Goal: Task Accomplishment & Management: Use online tool/utility

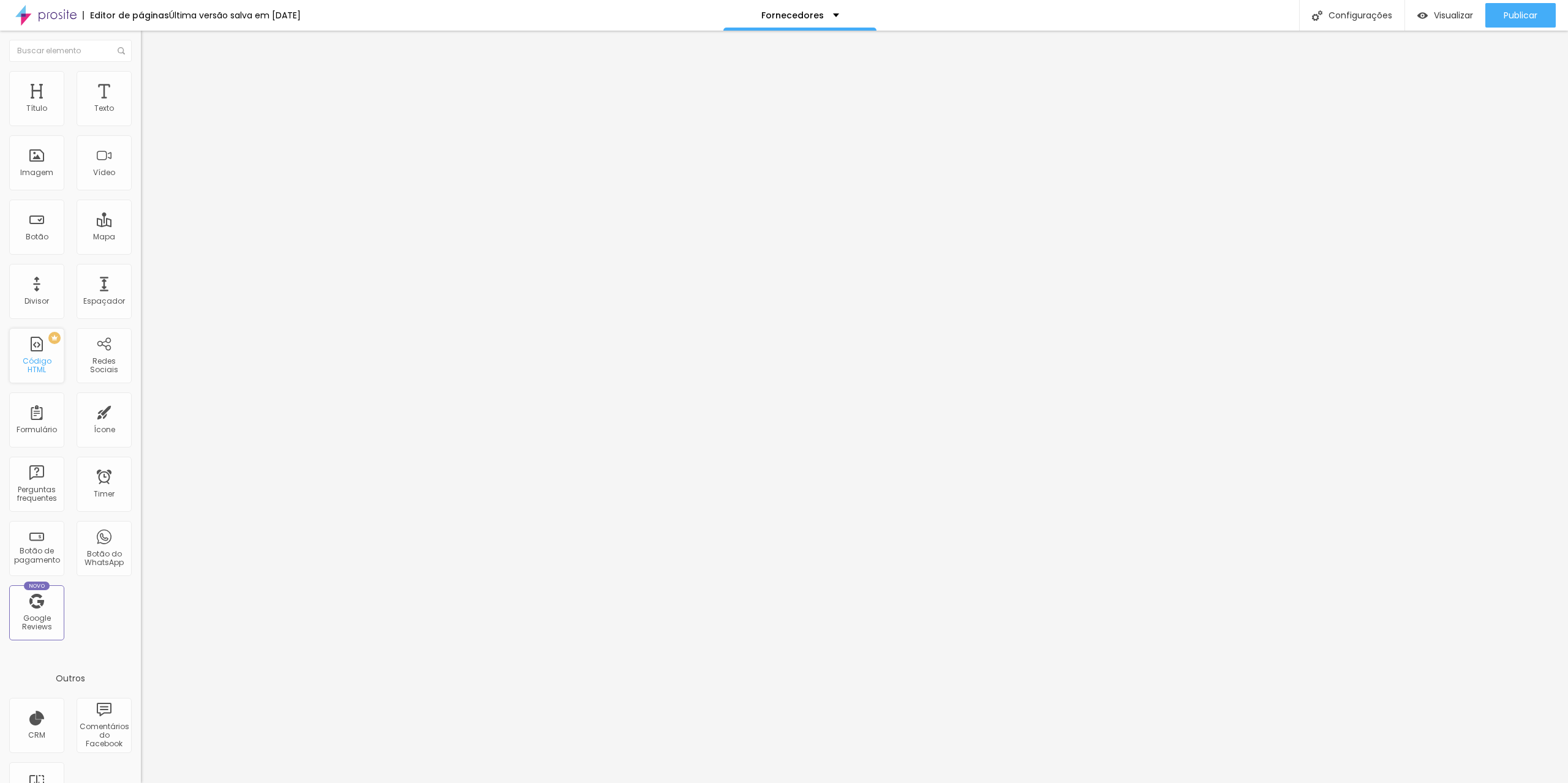
click at [40, 366] on div "Código HTML" at bounding box center [36, 366] width 48 height 18
click at [38, 366] on div "Código HTML" at bounding box center [36, 366] width 48 height 18
click at [141, 105] on span "Trocar imagem" at bounding box center [174, 100] width 67 height 11
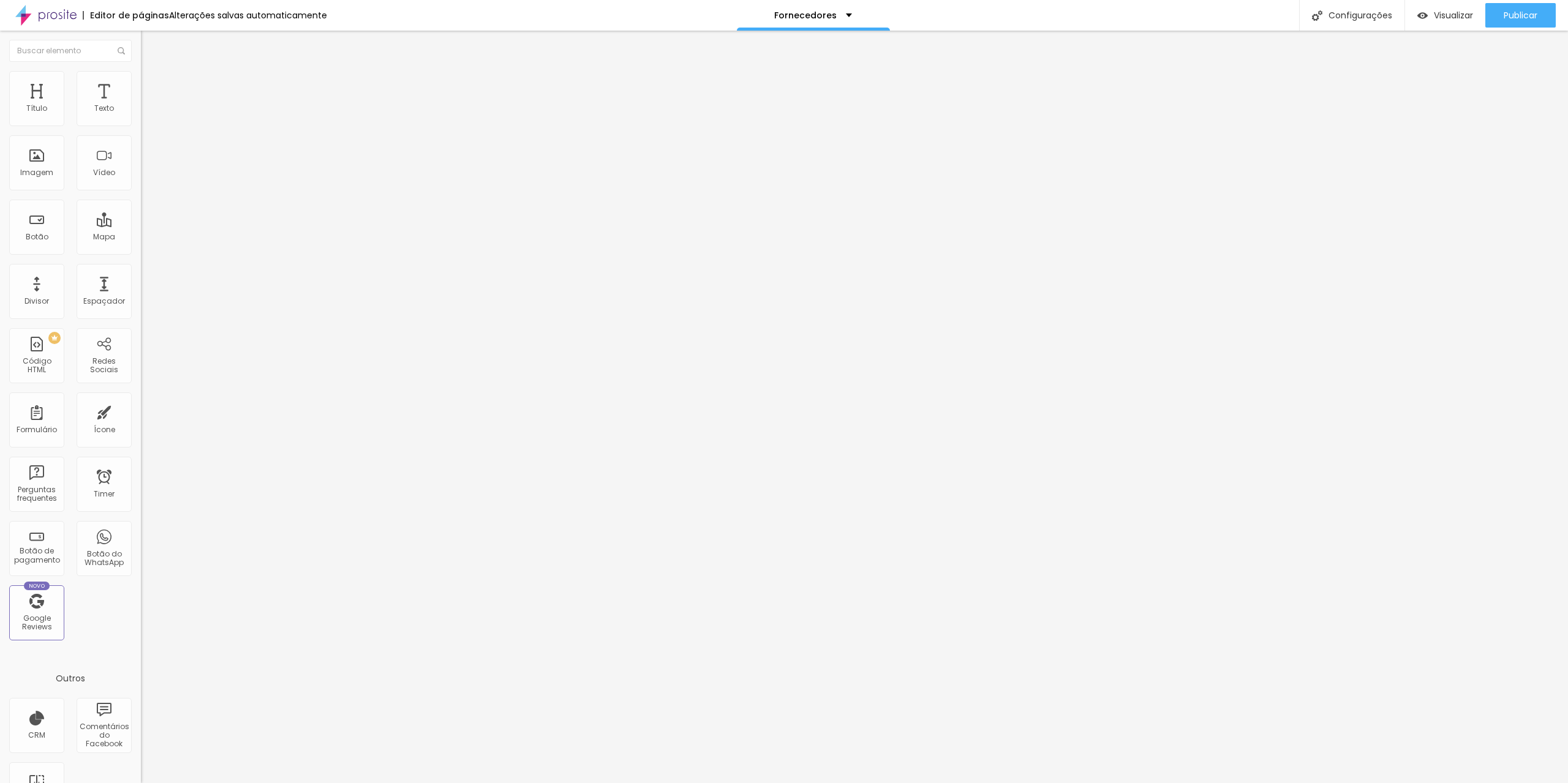
click at [141, 252] on input "https://www.facebook.com/ambianceweddingsazores" at bounding box center [214, 246] width 147 height 13
drag, startPoint x: 16, startPoint y: 258, endPoint x: 287, endPoint y: 272, distance: 271.4
click at [287, 252] on input "https://www.facebook.com/ambianceweddingsazores" at bounding box center [214, 246] width 147 height 13
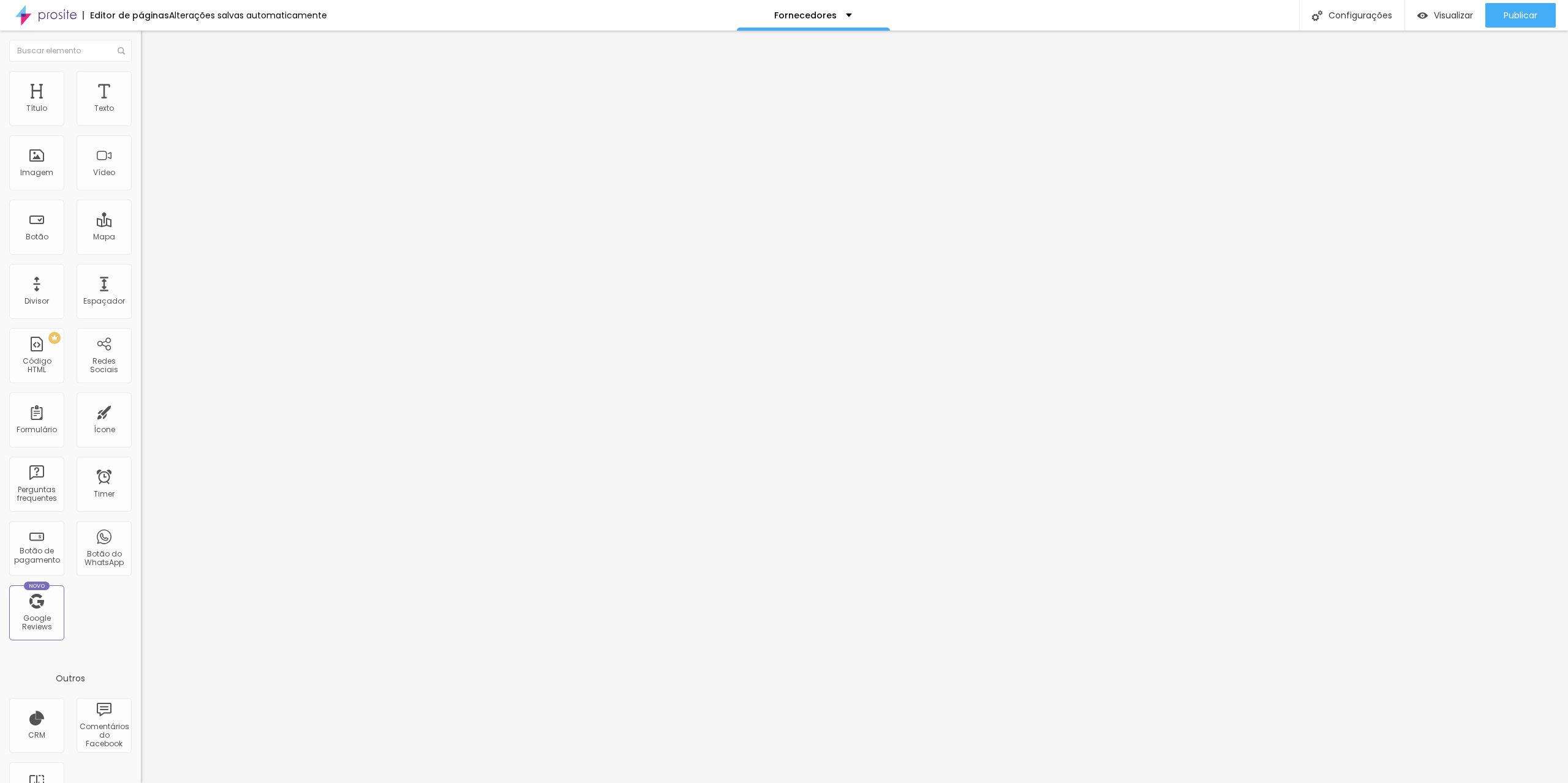
paste input "eventponte"
type input "https://www.facebook.com/eventponte"
click at [141, 366] on div "Editar Botão Conteúdo Estilo Avançado Texto Ver Pagina Alinhamento Tamanho Norm…" at bounding box center [211, 407] width 141 height 752
click at [1528, 13] on span "Publicar" at bounding box center [1520, 16] width 34 height 10
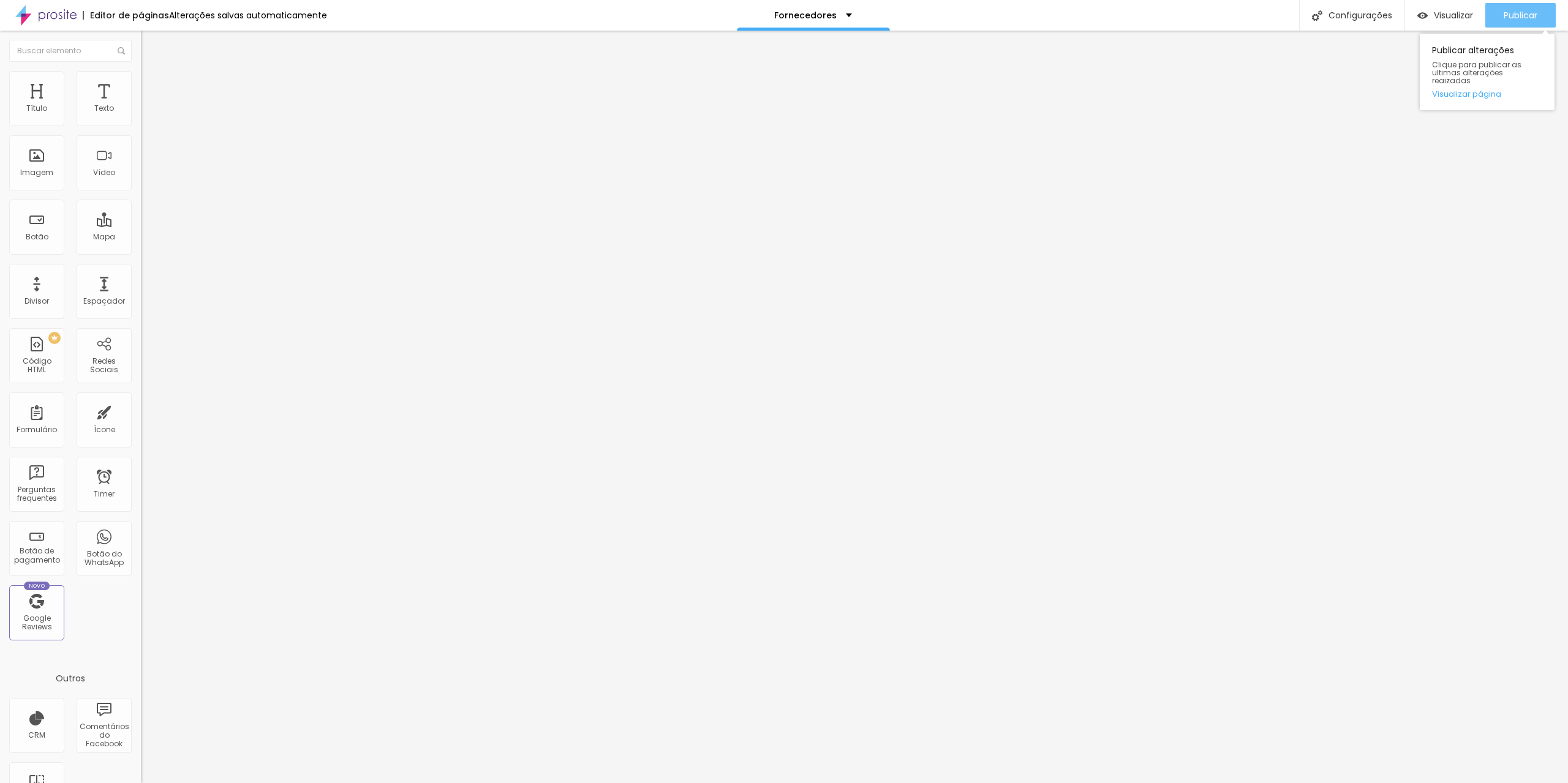
click at [1528, 8] on div "Publicar" at bounding box center [1520, 15] width 34 height 24
click at [141, 245] on input at bounding box center [223, 251] width 166 height 13
click at [141, 74] on li "Estilo" at bounding box center [211, 77] width 141 height 13
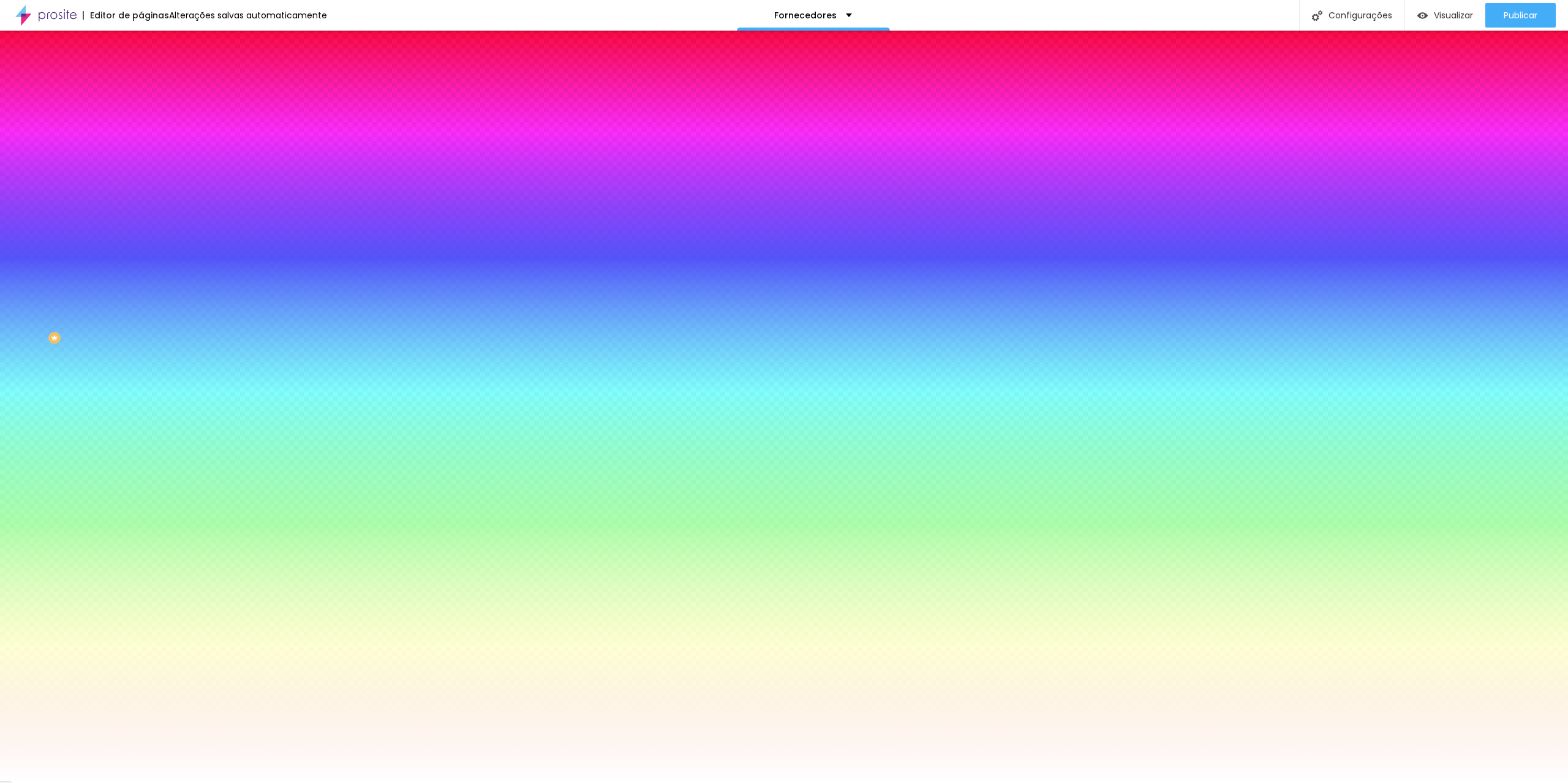
click at [141, 71] on li "Conteúdo" at bounding box center [211, 65] width 141 height 13
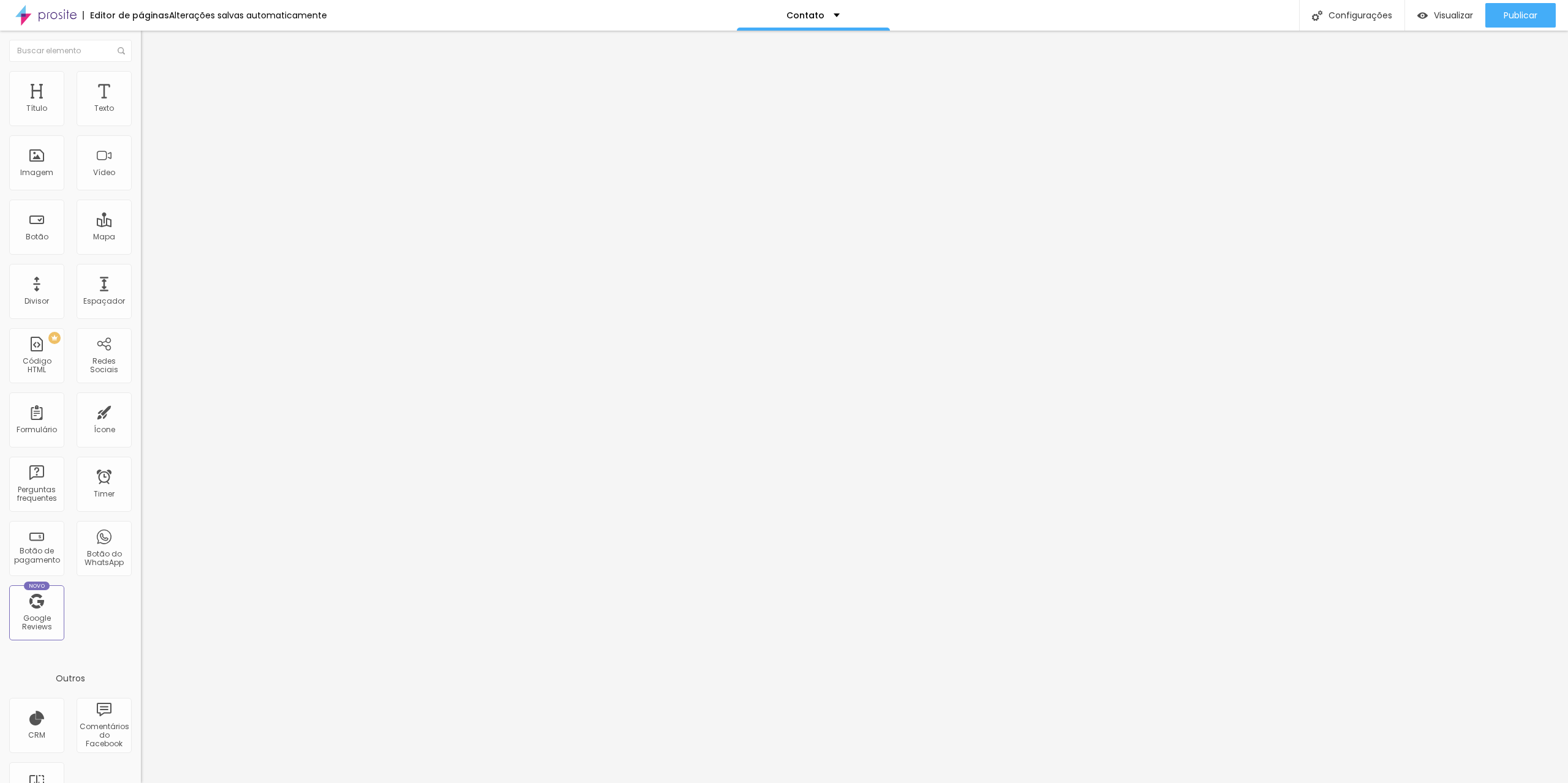
click at [141, 245] on input at bounding box center [223, 251] width 166 height 13
click at [141, 245] on input "foto Ferreira" at bounding box center [223, 251] width 166 height 13
type input "Foto Ferreira"
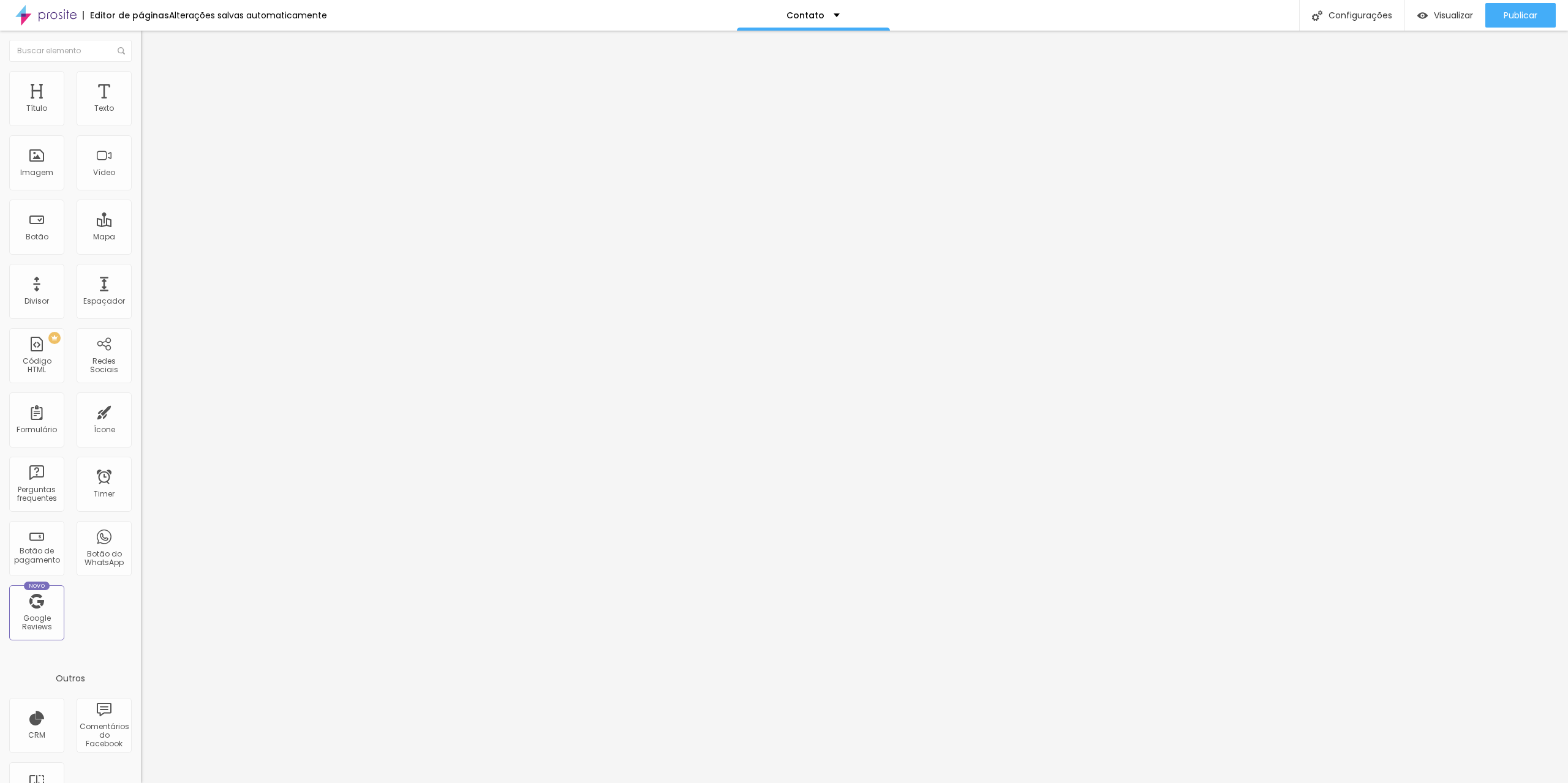
click at [141, 245] on input at bounding box center [223, 251] width 166 height 13
paste input "https://g.page/r/CSBEGMIvPYBZEAE/review"
type input "https://g.page/r/CSBEGMIvPYBZEAE/review"
click at [141, 279] on div "Nome do autor Foto do autor Data da avaliação" at bounding box center [211, 306] width 141 height 53
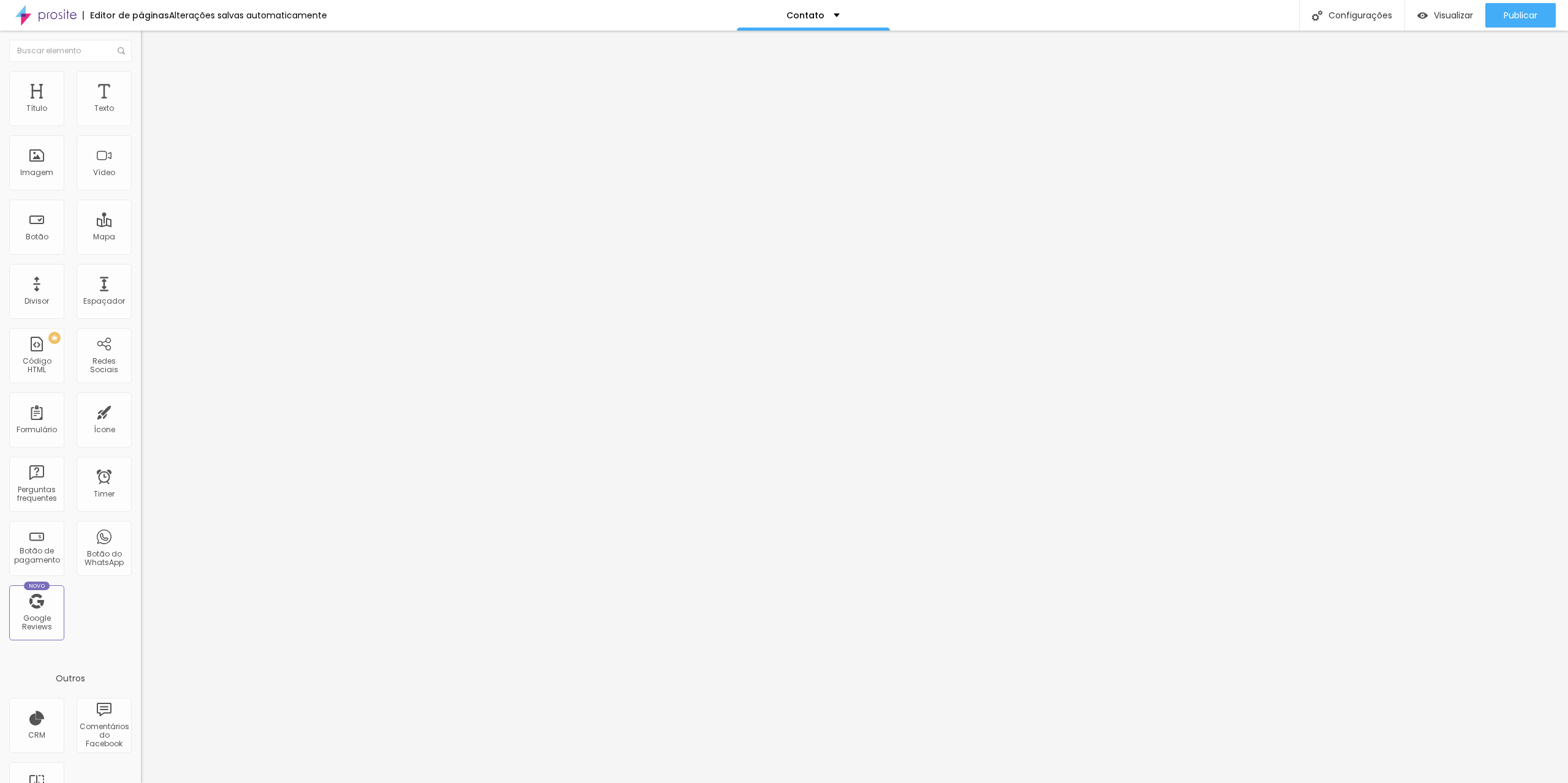
click at [152, 85] on span "Estilo" at bounding box center [161, 79] width 19 height 11
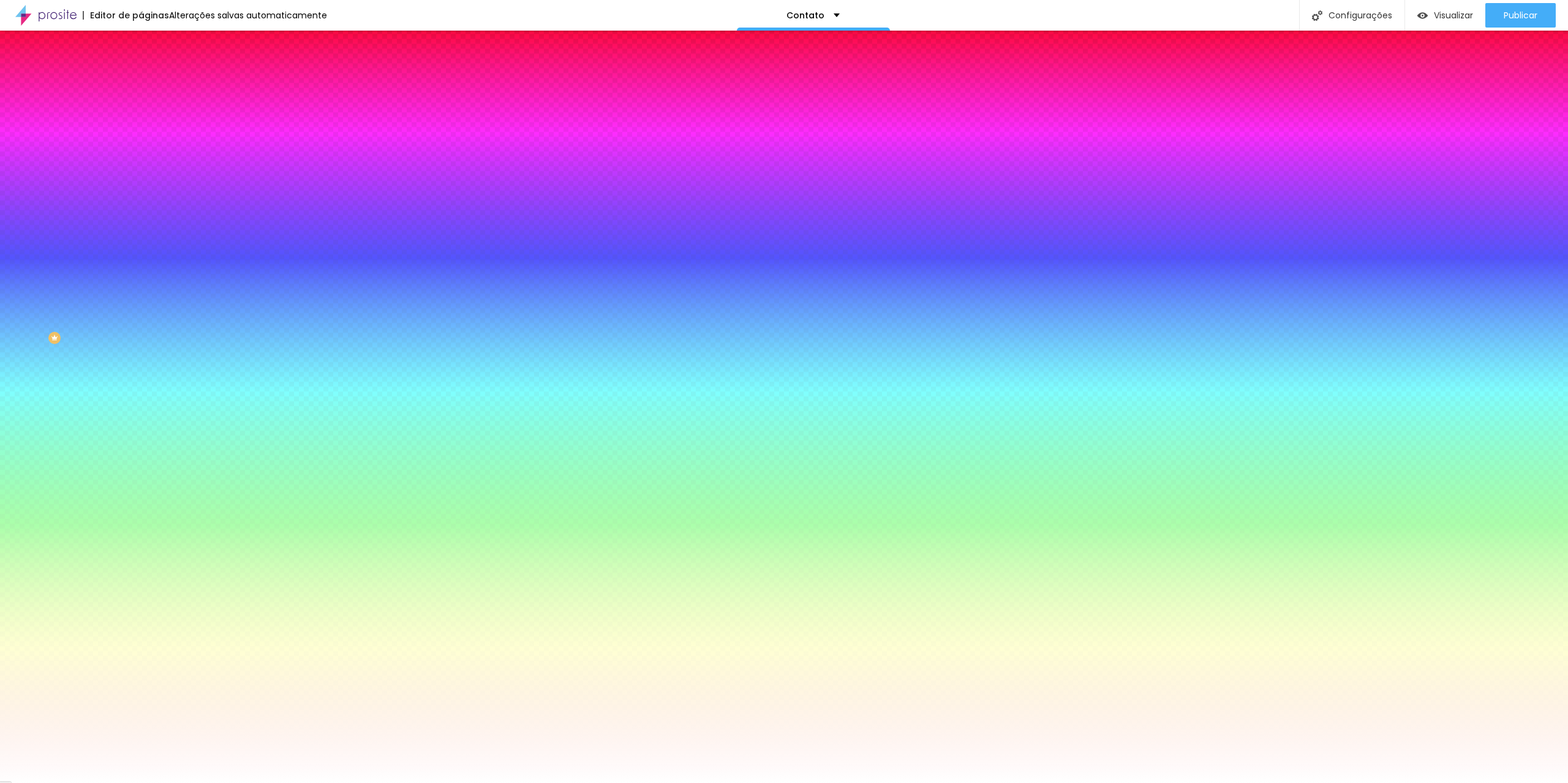
click at [141, 83] on li "Avançado" at bounding box center [211, 90] width 141 height 13
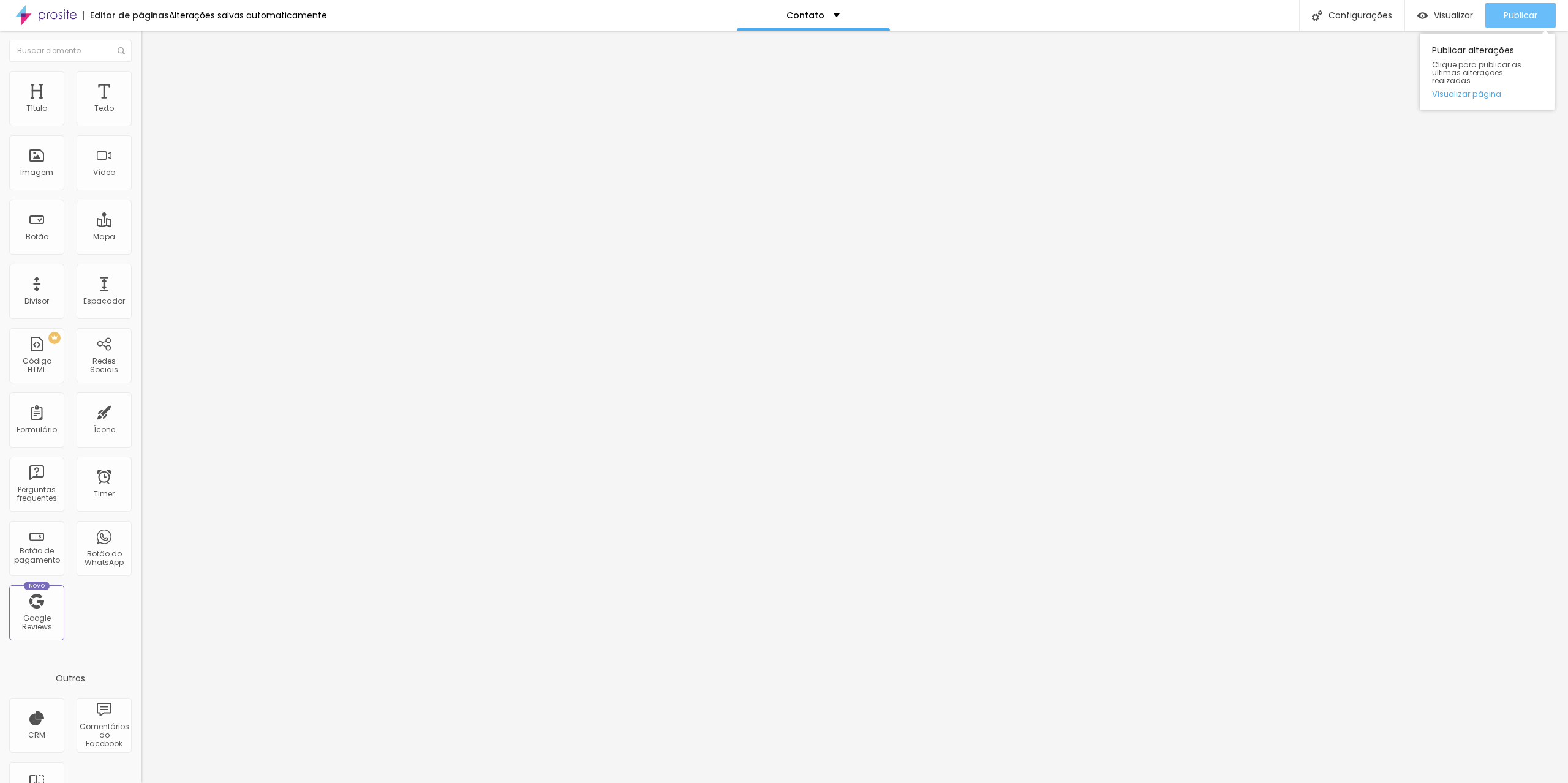
click at [1515, 13] on span "Publicar" at bounding box center [1520, 16] width 34 height 10
click at [152, 85] on span "Estilo" at bounding box center [161, 79] width 19 height 11
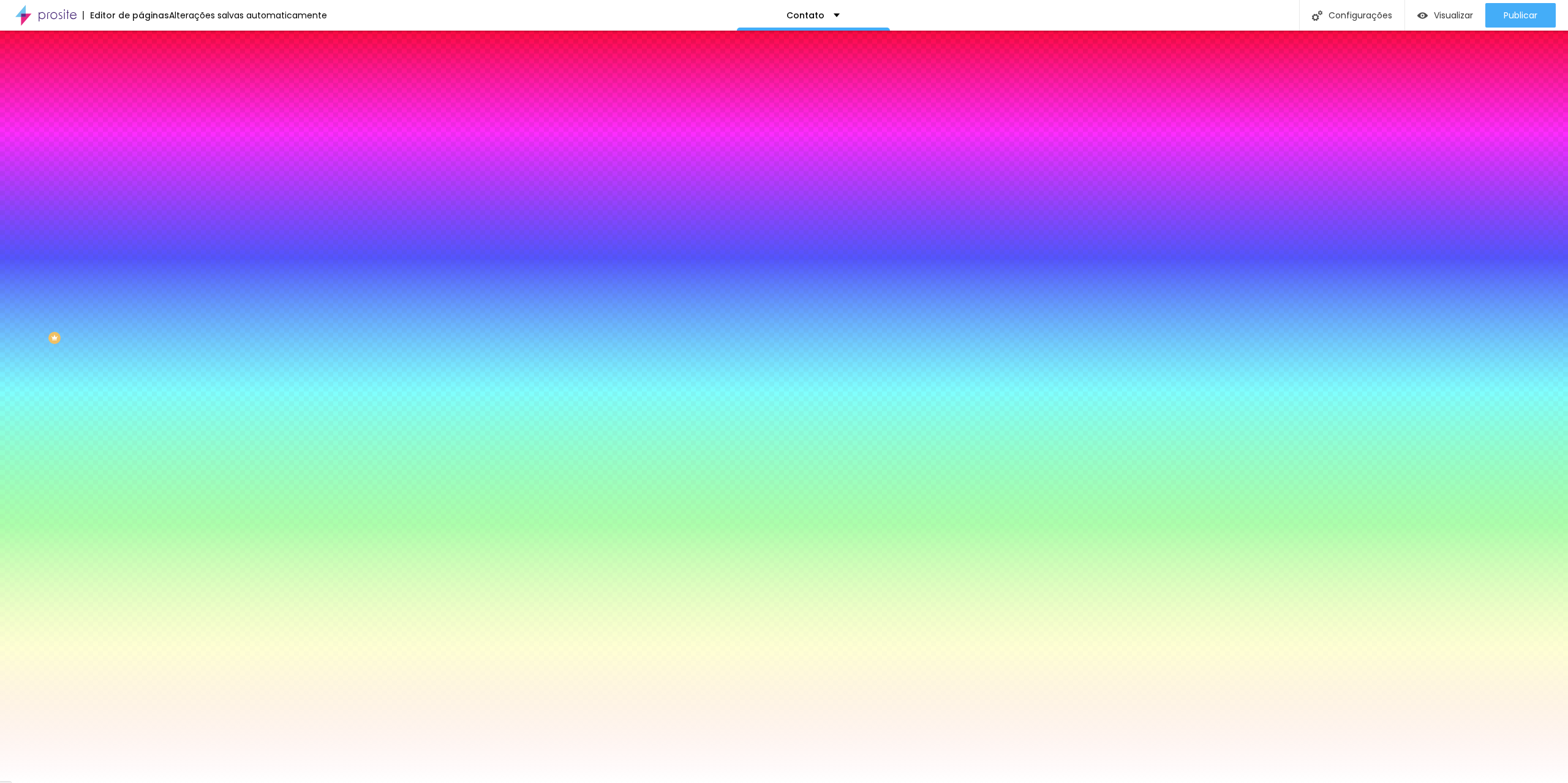
click at [141, 71] on li "Conteúdo" at bounding box center [211, 65] width 141 height 13
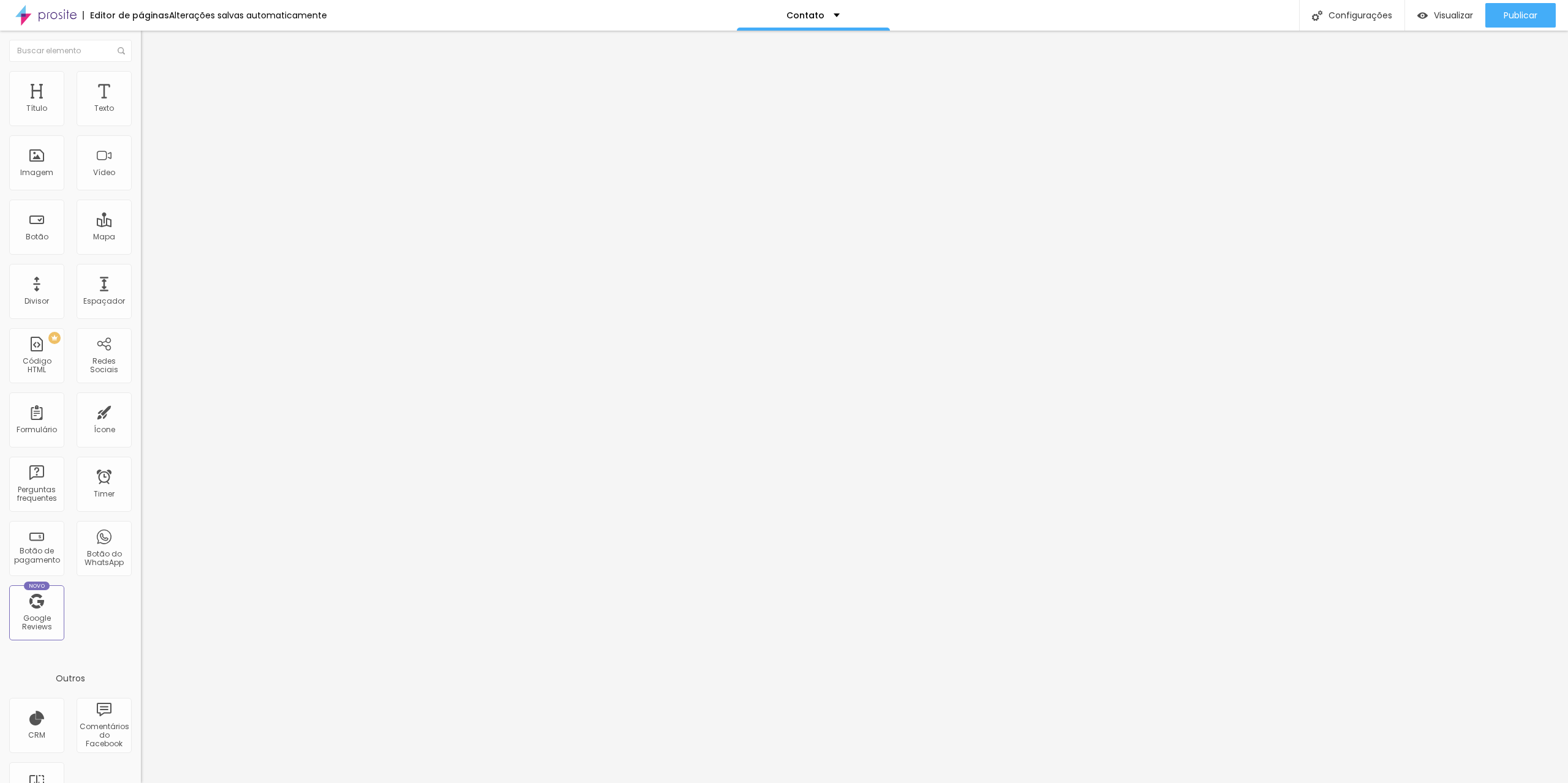
click at [141, 245] on input at bounding box center [223, 251] width 166 height 13
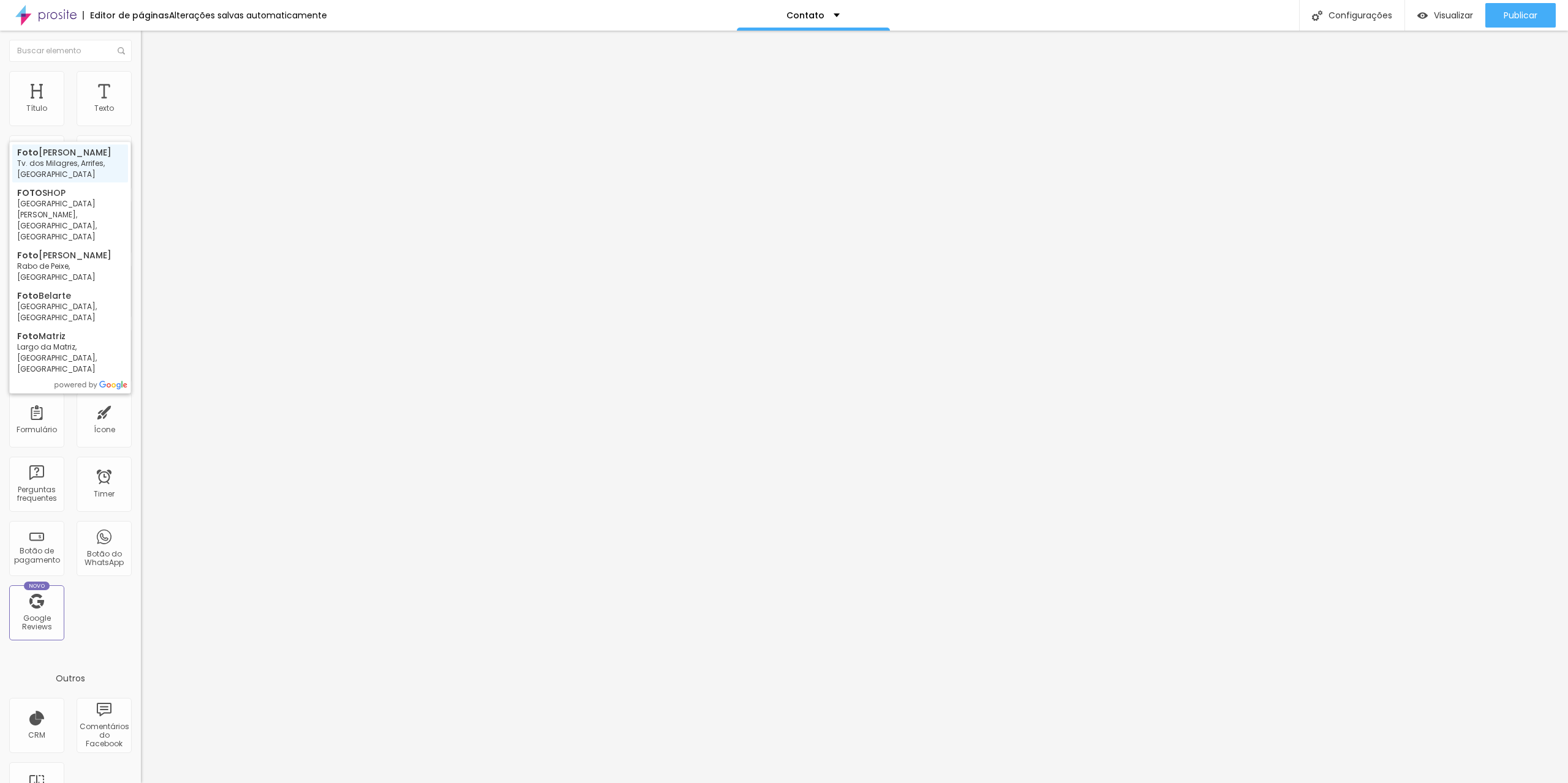
type input "Foto Ferreira, Tv. dos Milagres, Arrifes, Portugal"
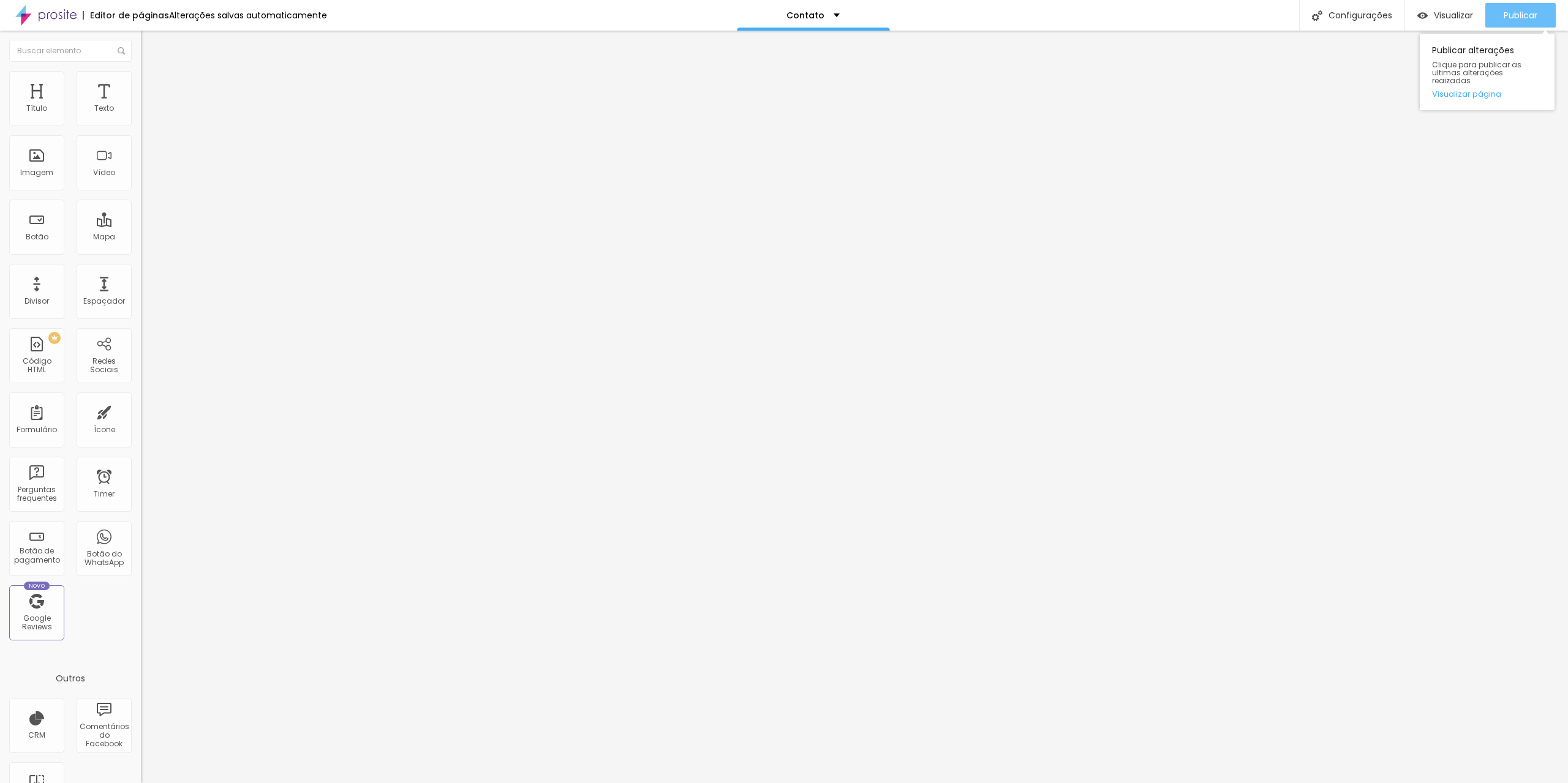
click at [1520, 13] on span "Publicar" at bounding box center [1520, 16] width 34 height 10
